Goal: Check status: Check status

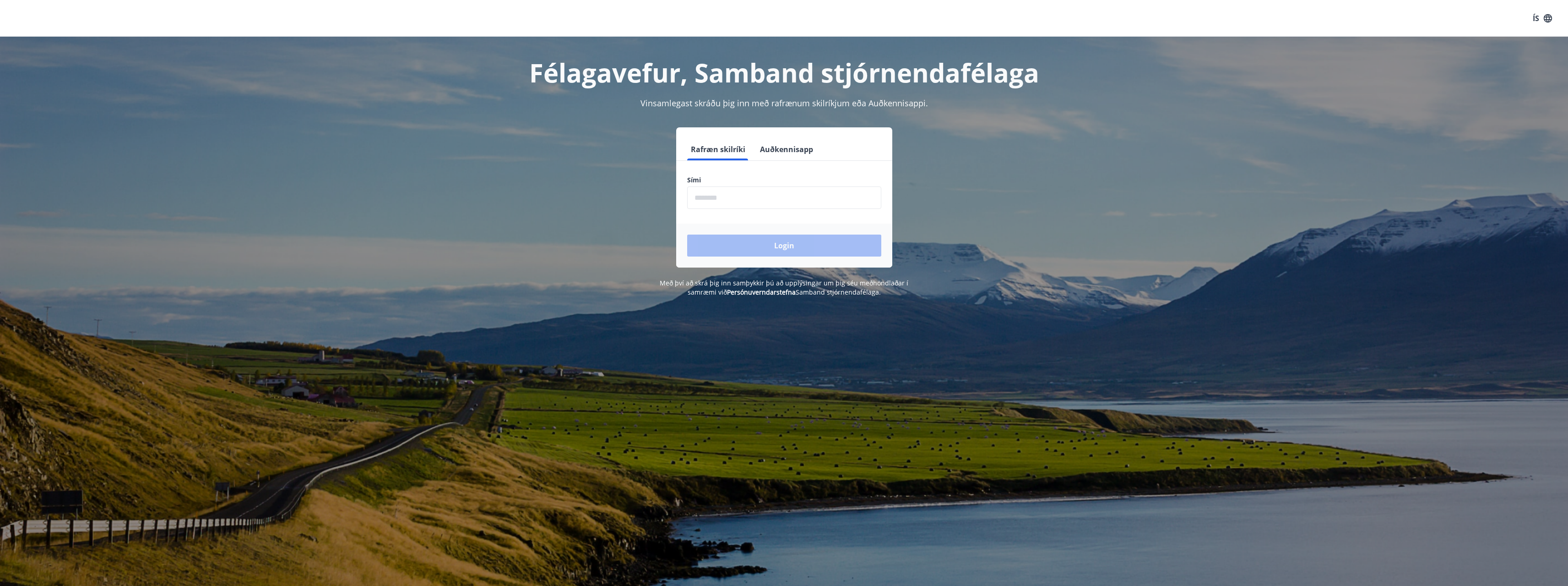
click at [725, 195] on input "phone" at bounding box center [784, 197] width 194 height 23
click at [780, 244] on button "Login" at bounding box center [784, 245] width 194 height 22
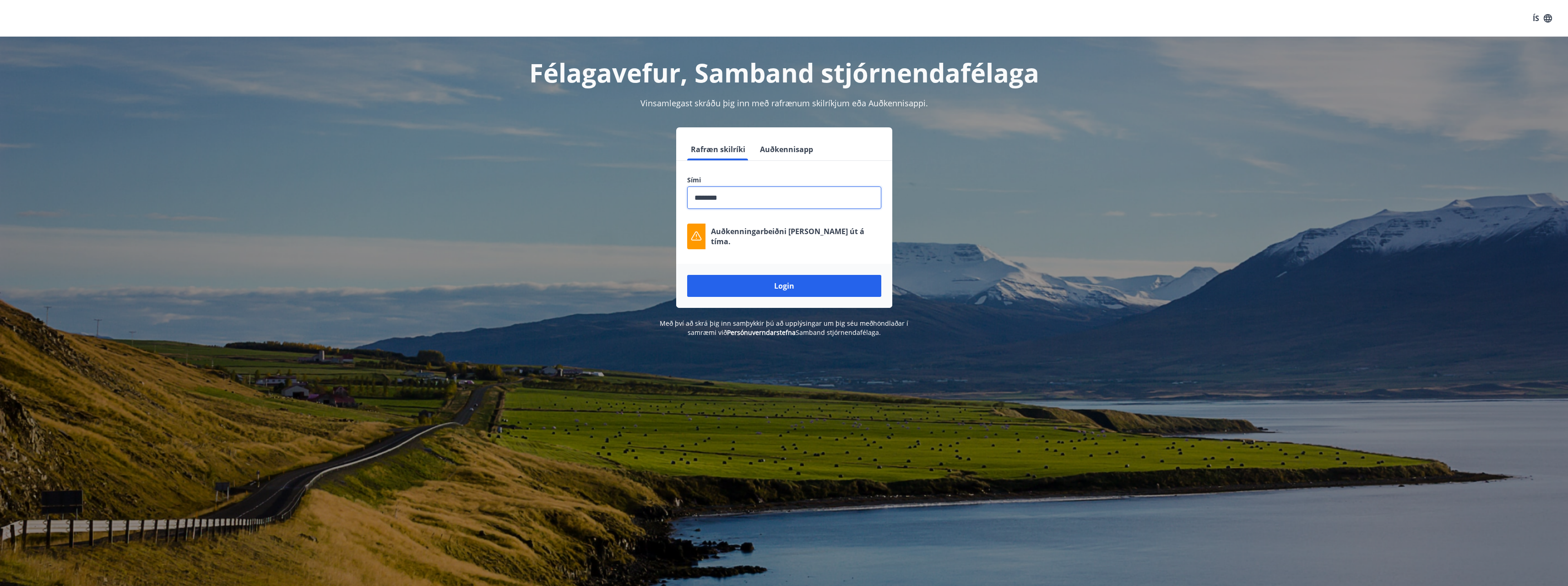
drag, startPoint x: 752, startPoint y: 200, endPoint x: 684, endPoint y: 203, distance: 68.1
click at [684, 203] on div "Sími ​ Auðkenningarbeiðni rann út á tíma." at bounding box center [784, 212] width 216 height 74
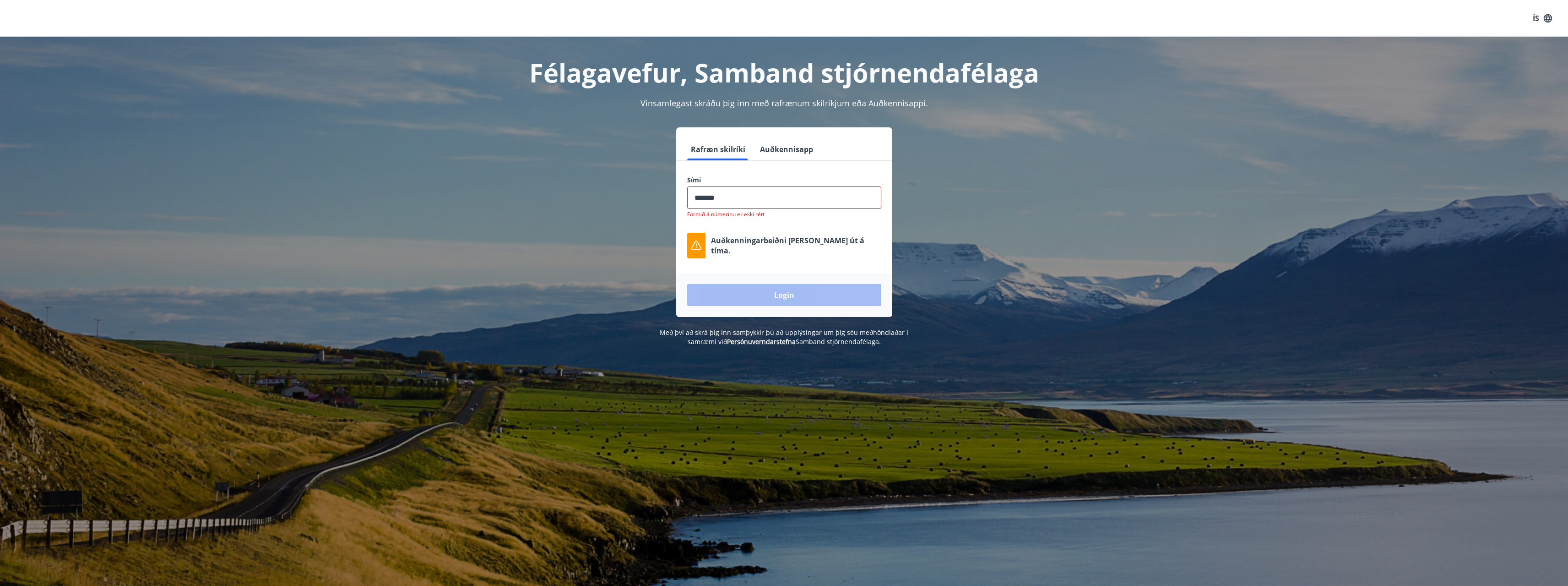
type input "********"
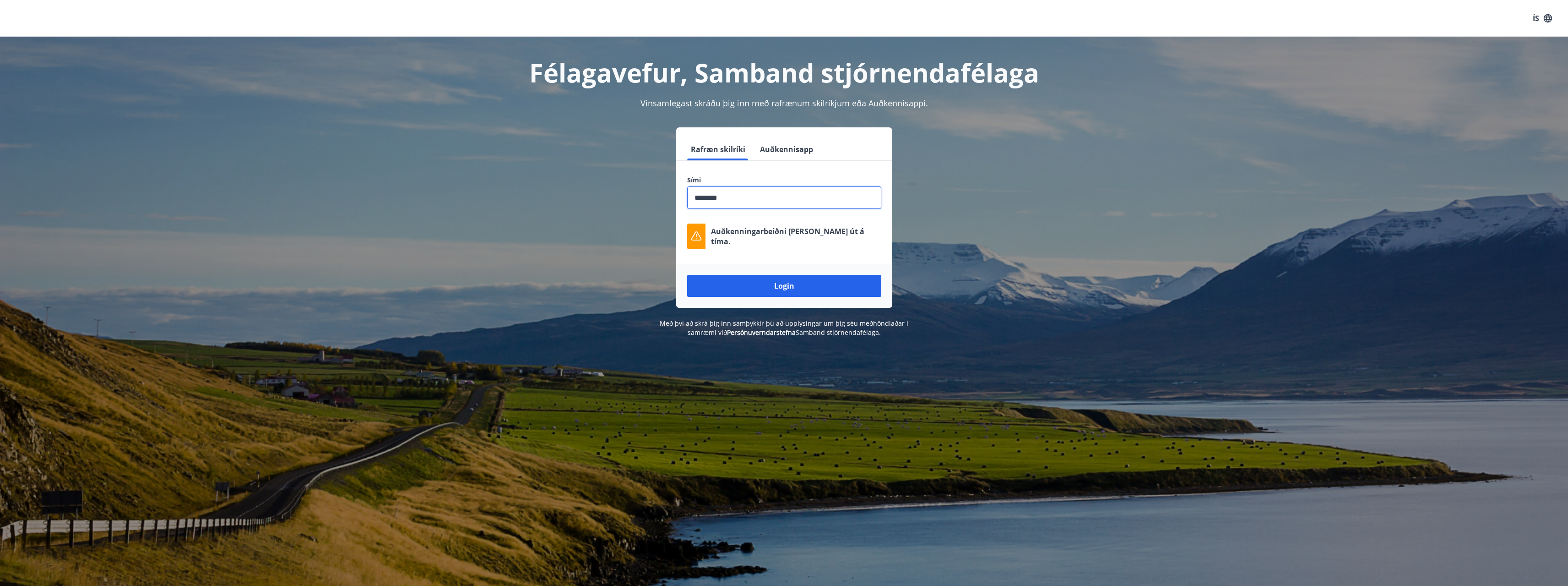
click at [687, 275] on button "Login" at bounding box center [784, 286] width 194 height 22
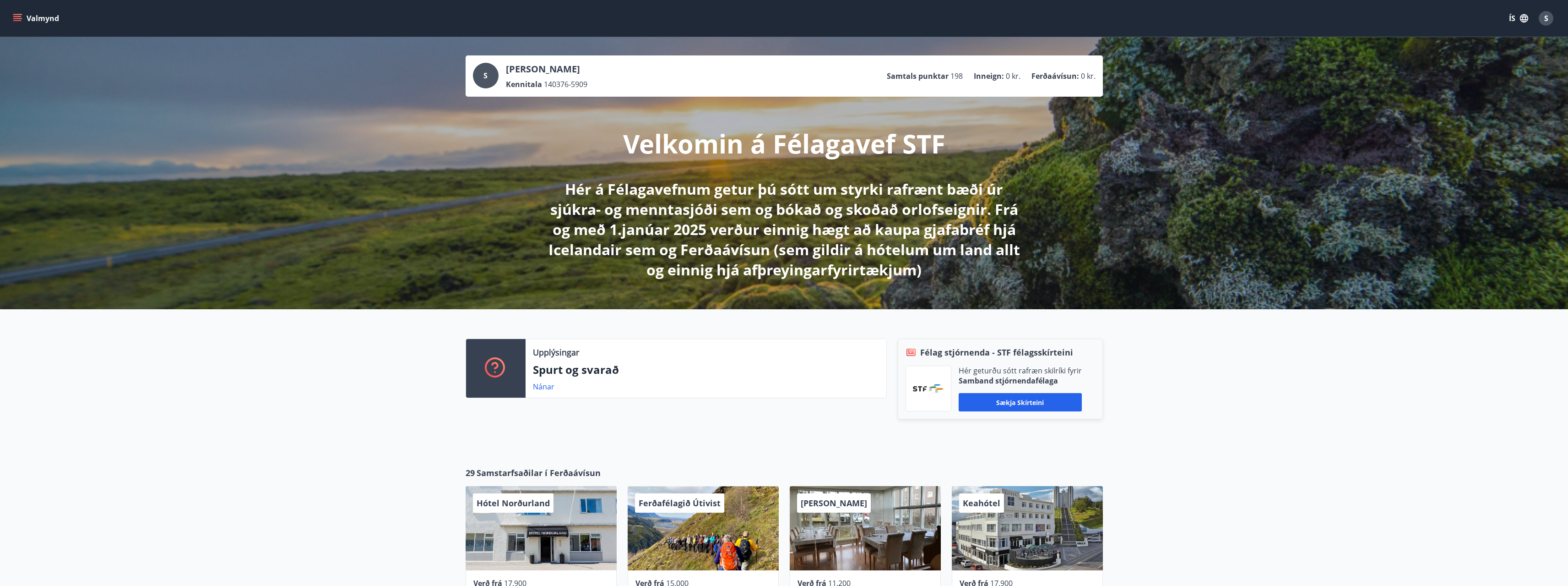
click at [1003, 74] on p "Inneign :" at bounding box center [989, 76] width 30 height 10
click at [1050, 77] on p "Ferðaávísun :" at bounding box center [1055, 76] width 47 height 10
click at [19, 19] on icon "menu" at bounding box center [17, 18] width 9 height 9
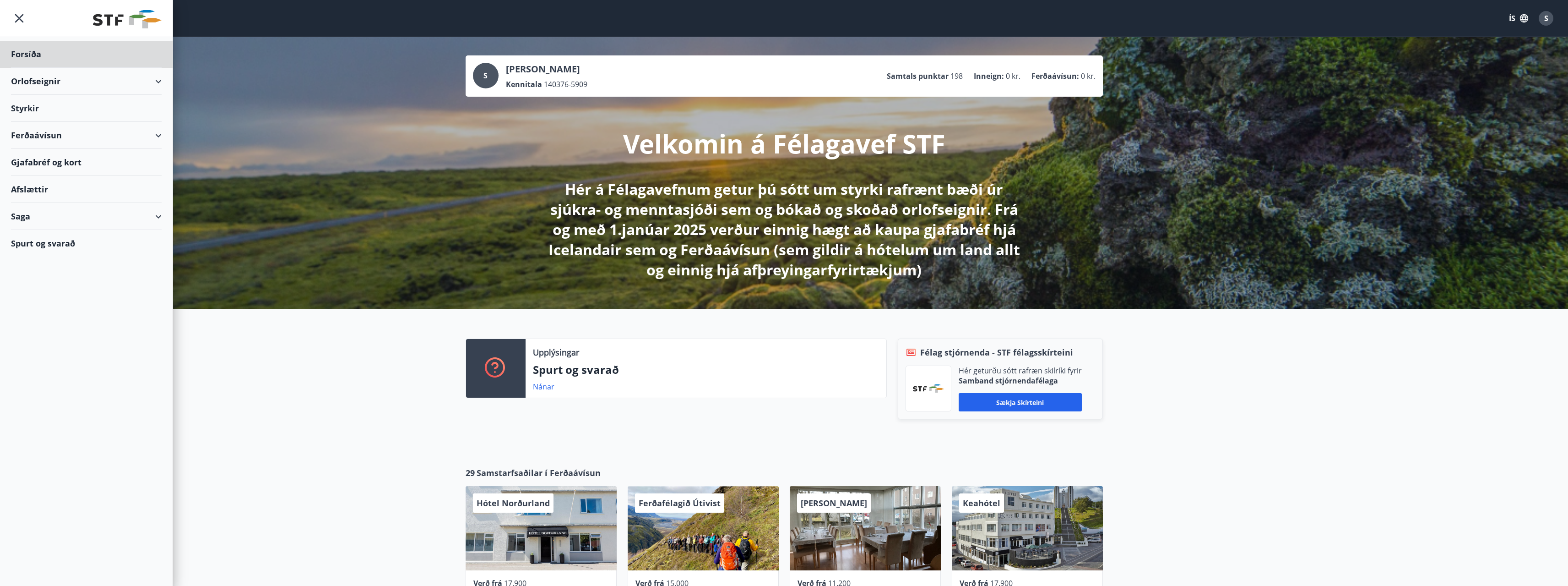
click at [24, 109] on div "Styrkir" at bounding box center [86, 108] width 150 height 27
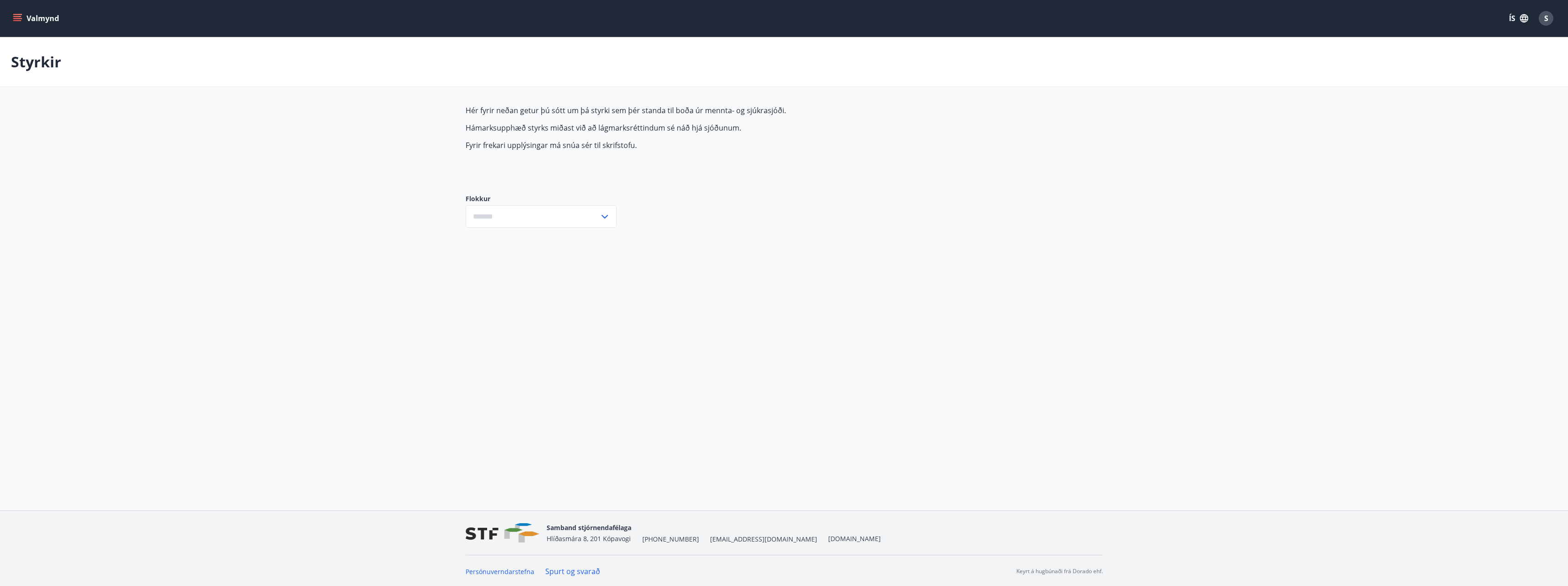
type input "***"
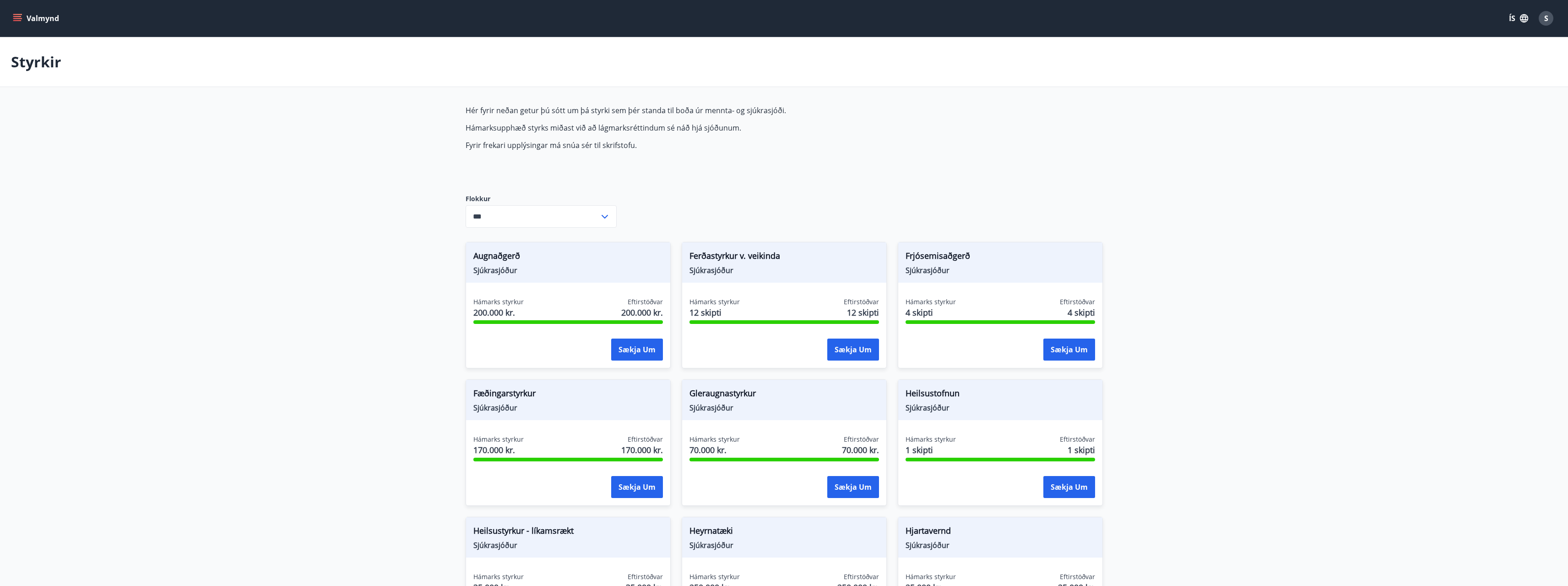
click at [19, 18] on icon "menu" at bounding box center [17, 18] width 9 height 9
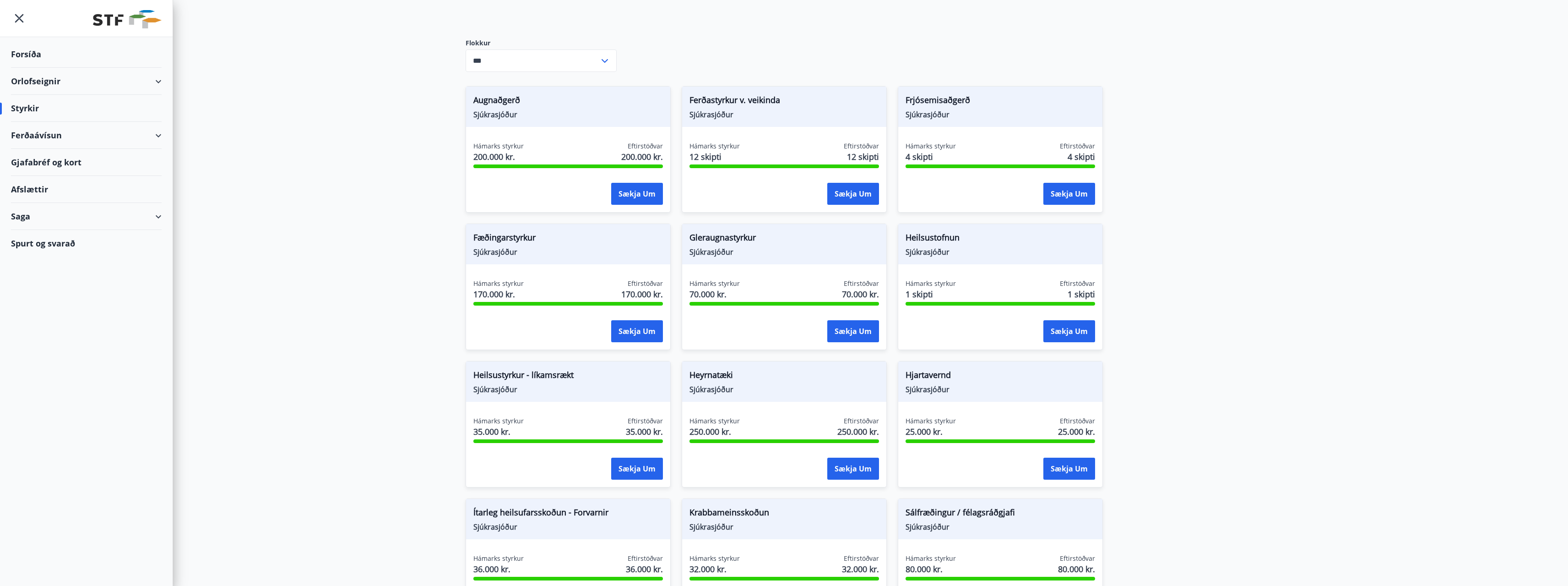
scroll to position [145, 0]
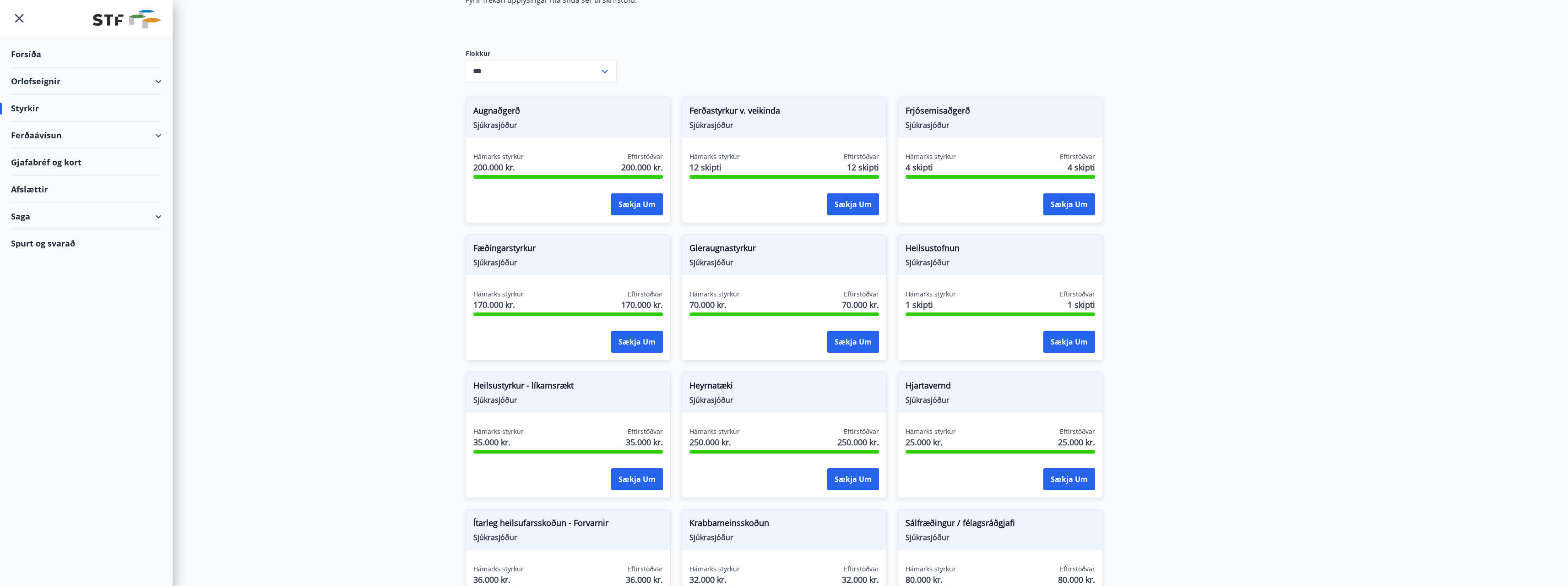
click at [36, 133] on div "Ferðaávísun" at bounding box center [86, 135] width 150 height 27
click at [22, 274] on div "Saga" at bounding box center [86, 274] width 150 height 27
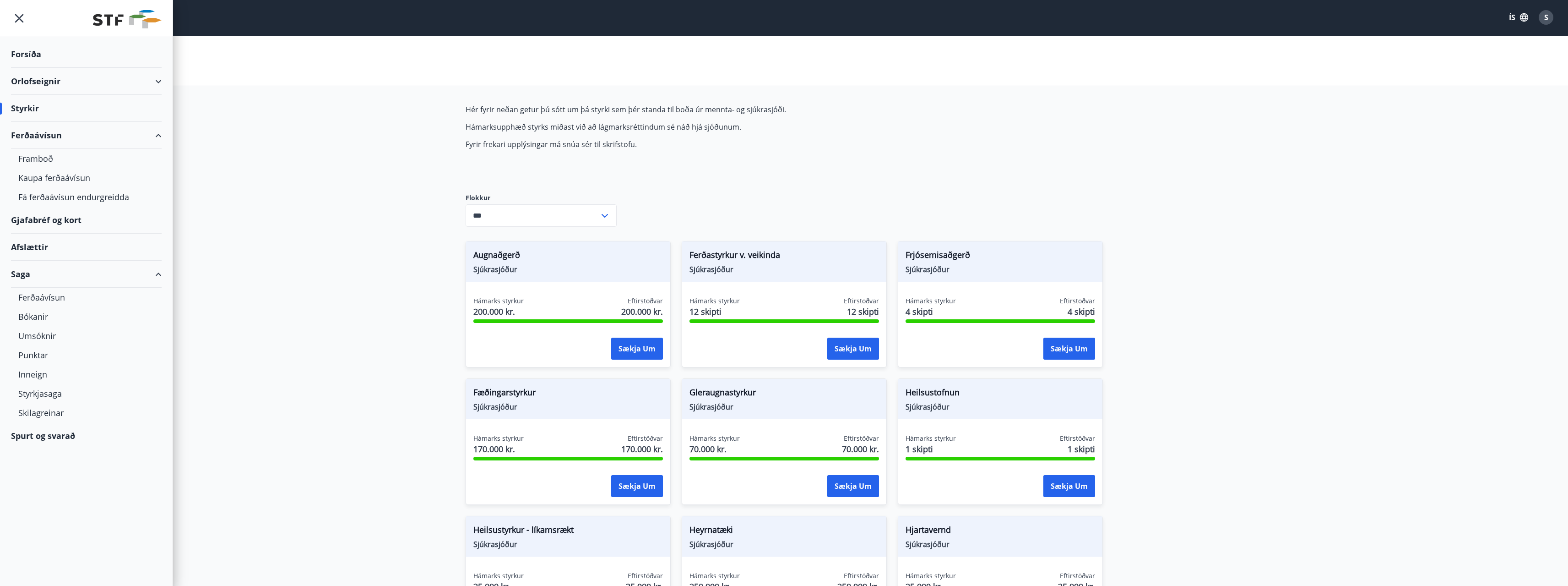
scroll to position [0, 0]
click at [33, 108] on div "Styrkir" at bounding box center [86, 108] width 150 height 27
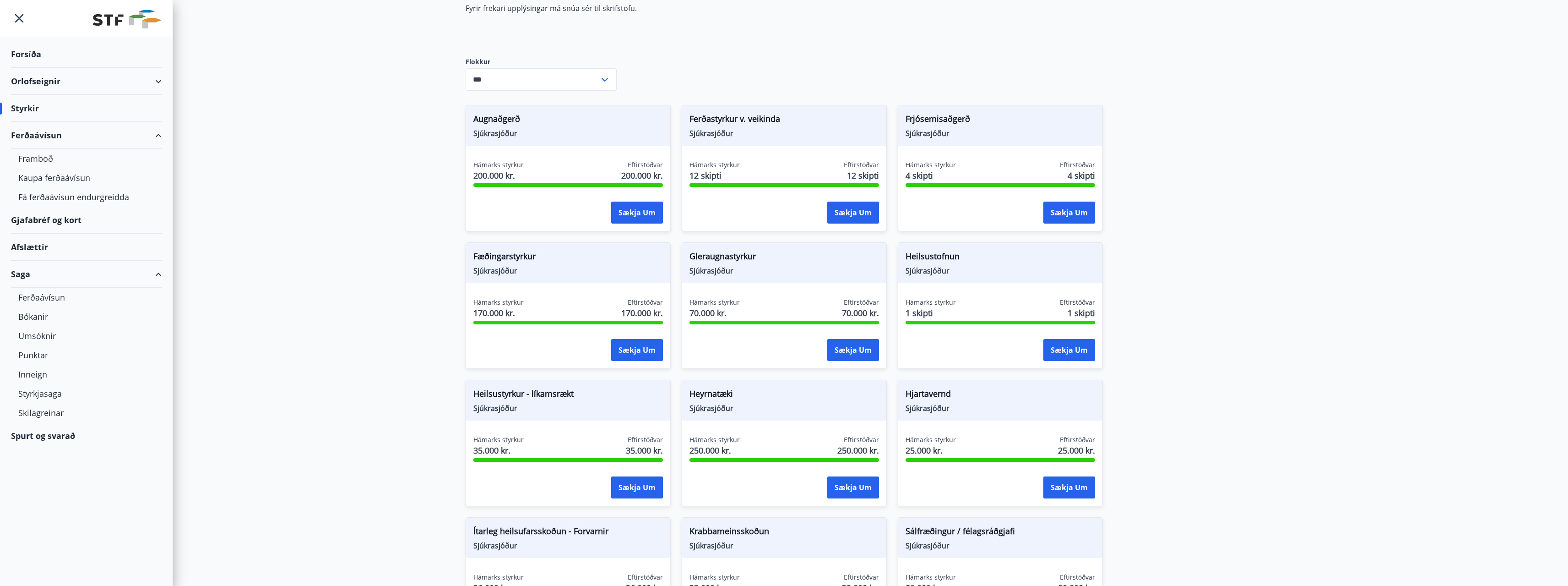
scroll to position [138, 0]
click at [49, 393] on div "Styrkjasaga" at bounding box center [86, 394] width 136 height 19
